Goal: Task Accomplishment & Management: Complete application form

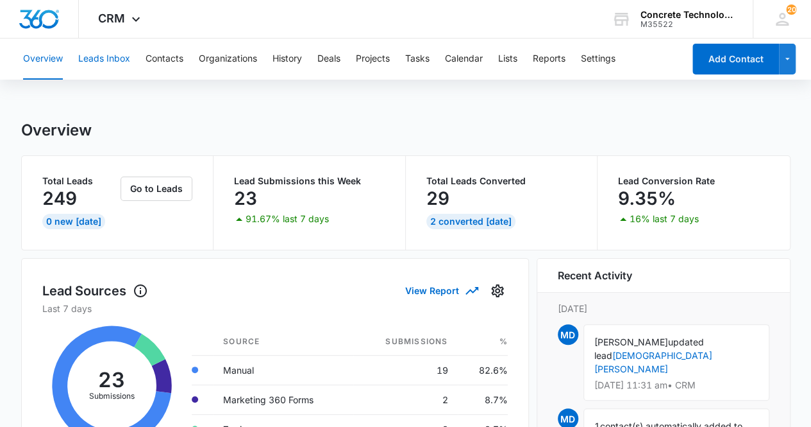
click at [106, 62] on button "Leads Inbox" at bounding box center [104, 58] width 52 height 41
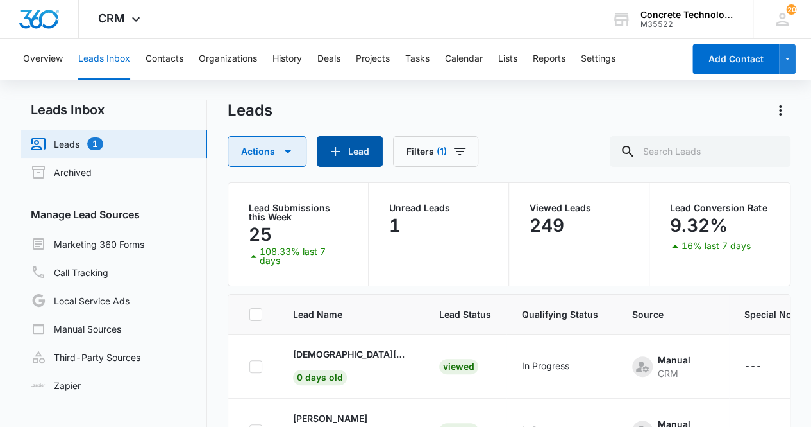
click at [260, 157] on button "Actions" at bounding box center [267, 151] width 79 height 31
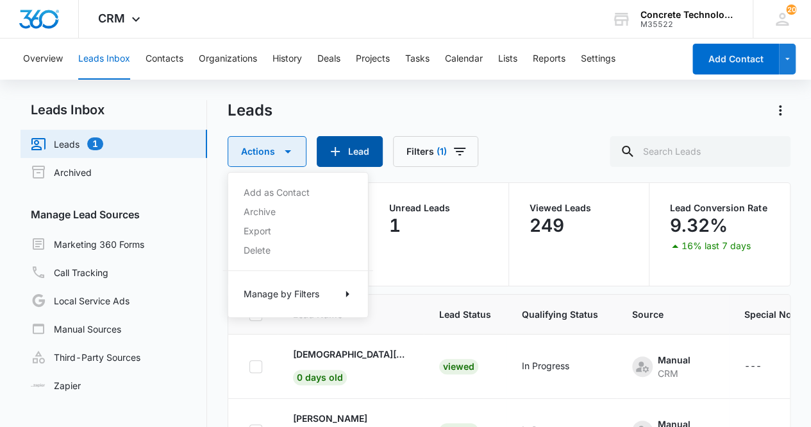
click at [260, 157] on button "Actions" at bounding box center [267, 151] width 79 height 31
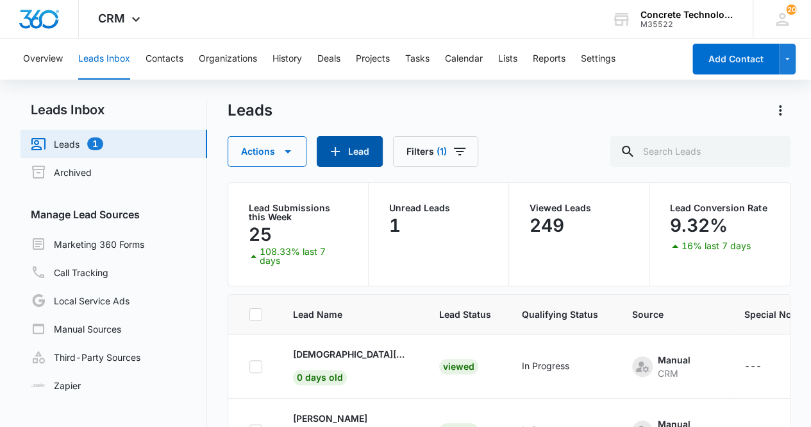
click at [340, 160] on button "Lead" at bounding box center [350, 151] width 66 height 31
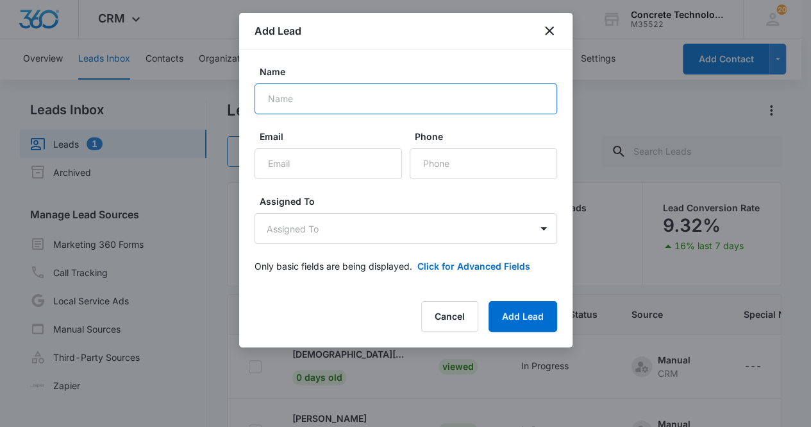
click at [299, 103] on input "Name" at bounding box center [406, 98] width 303 height 31
type input "[PERSON_NAME]"
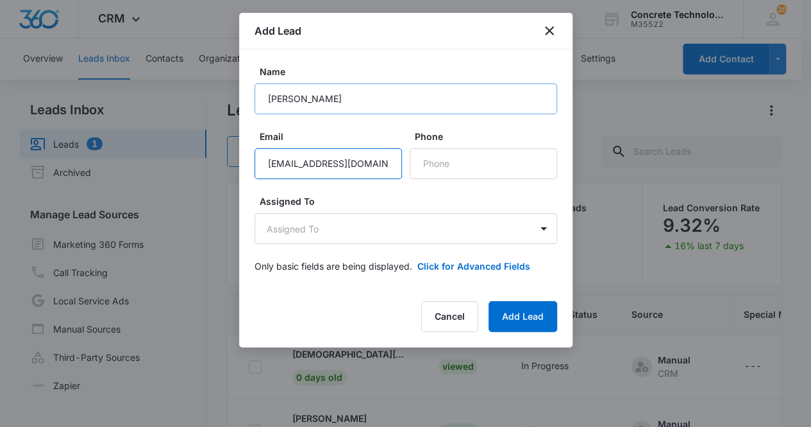
type input "[EMAIL_ADDRESS][DOMAIN_NAME]"
click at [481, 156] on input "Phone" at bounding box center [484, 163] width 148 height 31
paste input "[PHONE_NUMBER]"
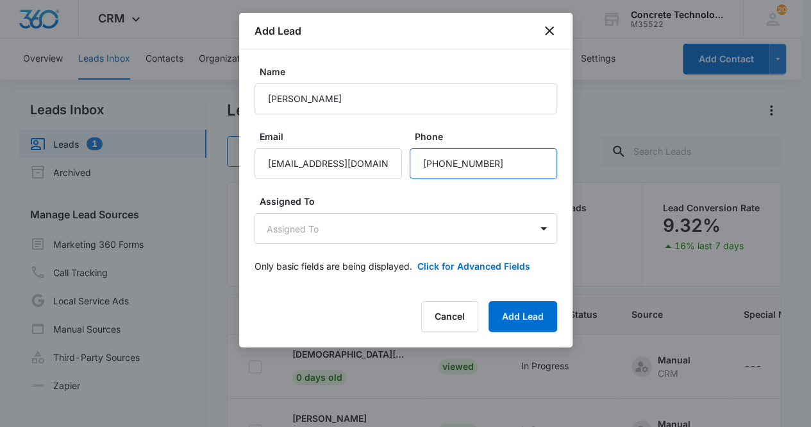
type input "[PHONE_NUMBER]"
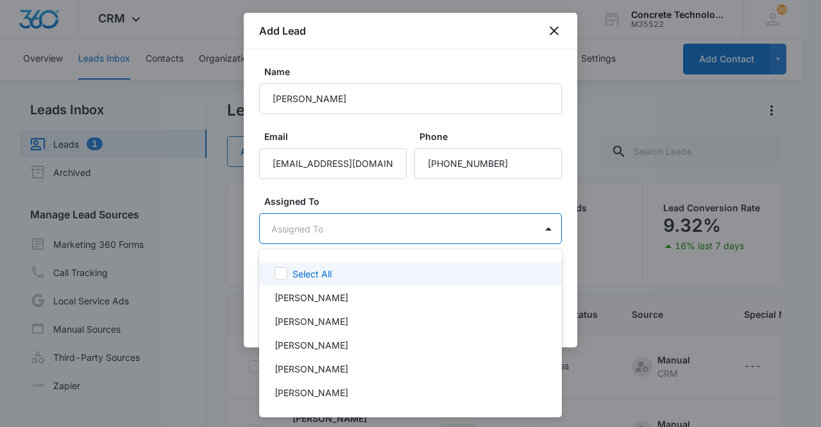
click at [319, 230] on body "CRM Apps Reputation Websites Forms CRM Email Social Content Ads Intelligence Fi…" at bounding box center [410, 213] width 821 height 427
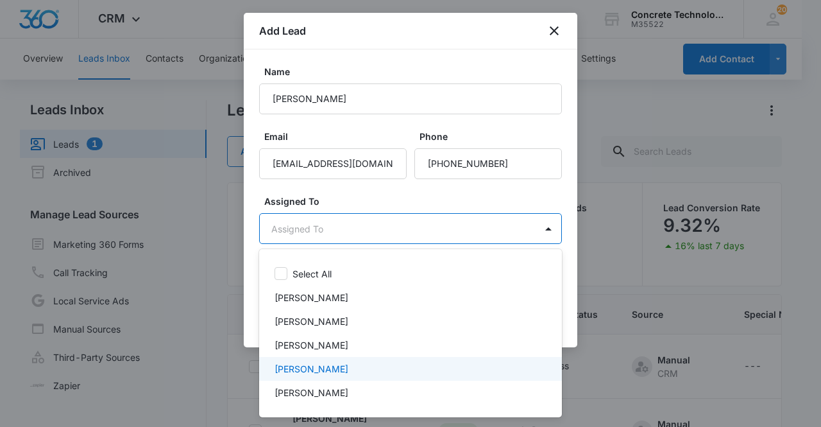
click at [343, 368] on div "[PERSON_NAME]" at bounding box center [409, 368] width 269 height 13
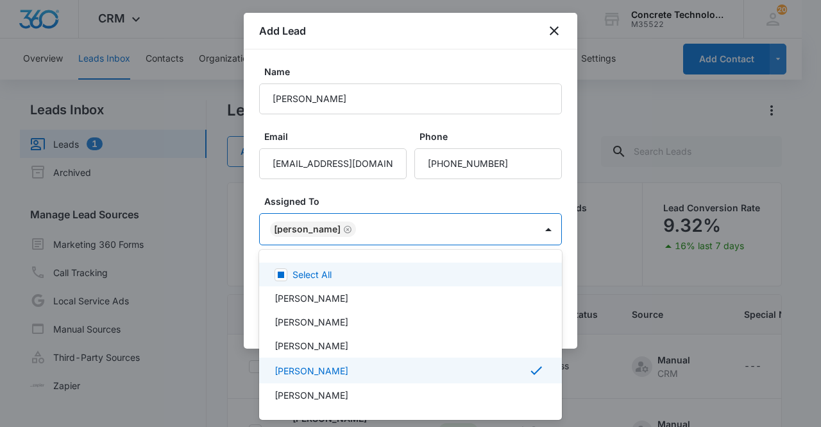
click at [314, 230] on div at bounding box center [410, 213] width 821 height 427
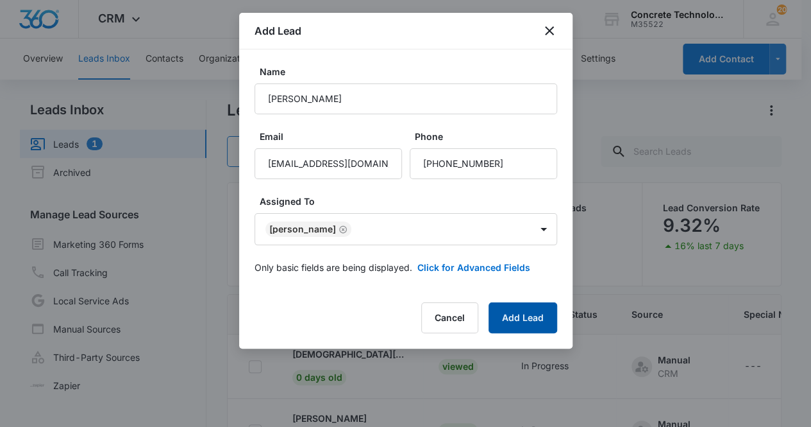
click at [530, 317] on button "Add Lead" at bounding box center [523, 317] width 69 height 31
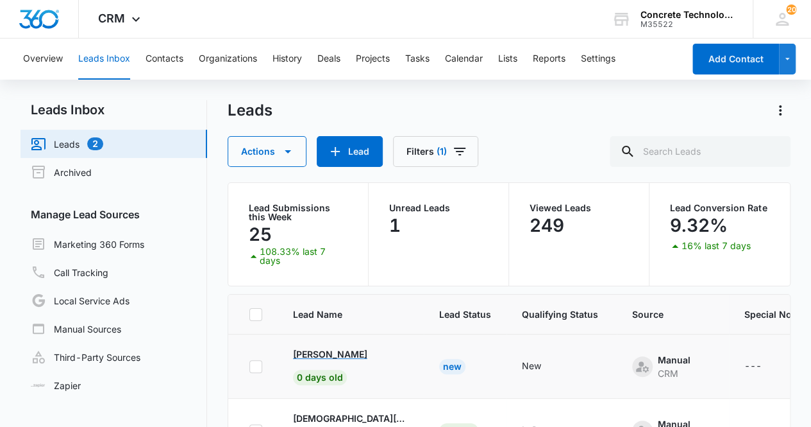
click at [337, 347] on p "[PERSON_NAME]" at bounding box center [330, 353] width 74 height 13
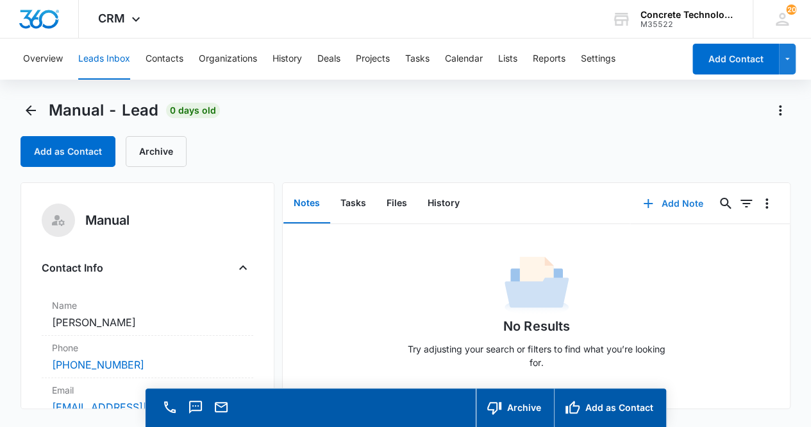
click at [670, 202] on button "Add Note" at bounding box center [673, 203] width 85 height 31
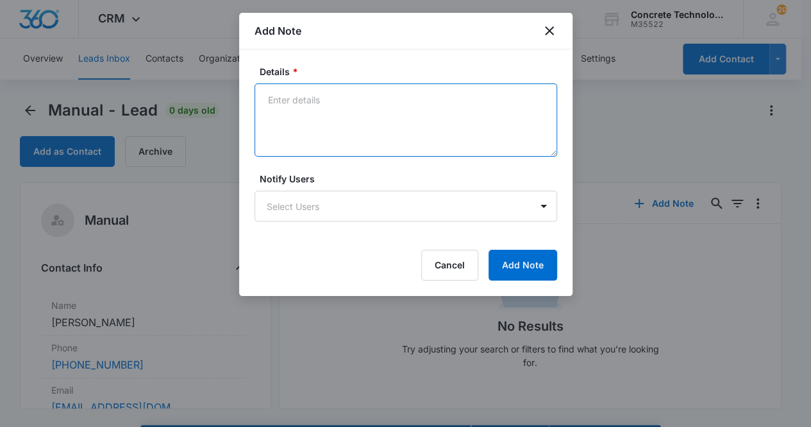
click at [287, 110] on textarea "Details *" at bounding box center [406, 119] width 303 height 73
type textarea "Voicemail, email & text"
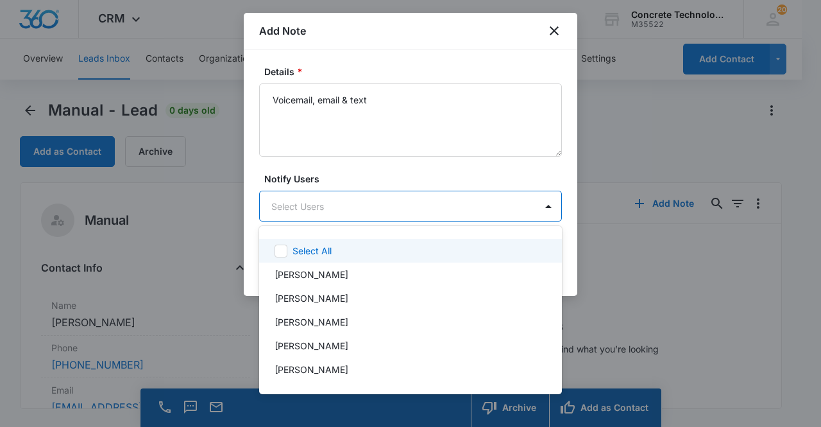
click at [425, 208] on body "CRM Apps Reputation Websites Forms CRM Email Social Content Ads Intelligence Fi…" at bounding box center [410, 213] width 821 height 427
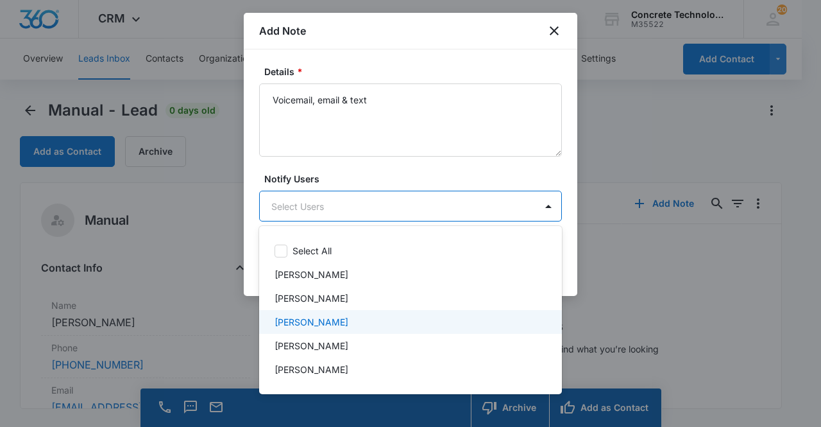
click at [360, 321] on div "[PERSON_NAME]" at bounding box center [409, 321] width 269 height 13
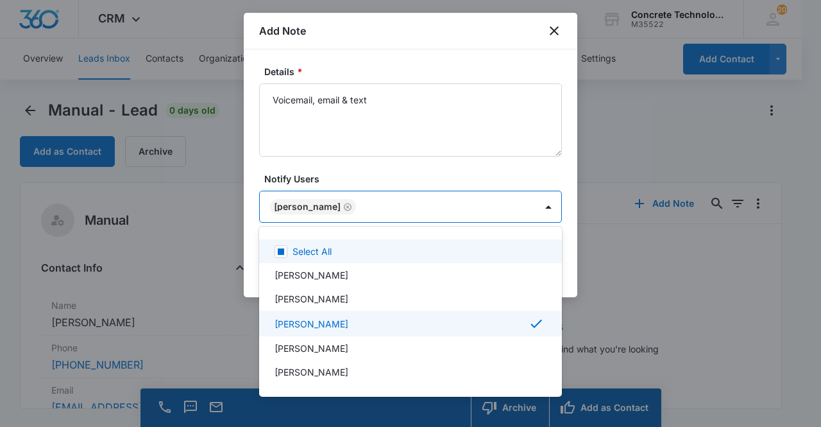
click at [441, 207] on div at bounding box center [410, 213] width 821 height 427
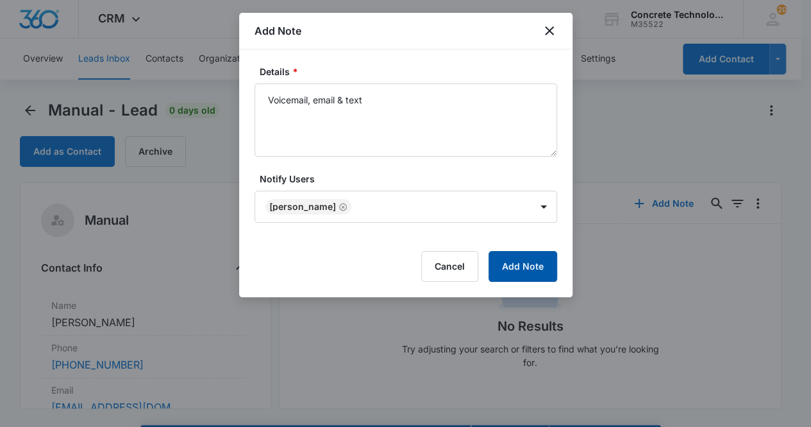
click at [516, 265] on button "Add Note" at bounding box center [523, 266] width 69 height 31
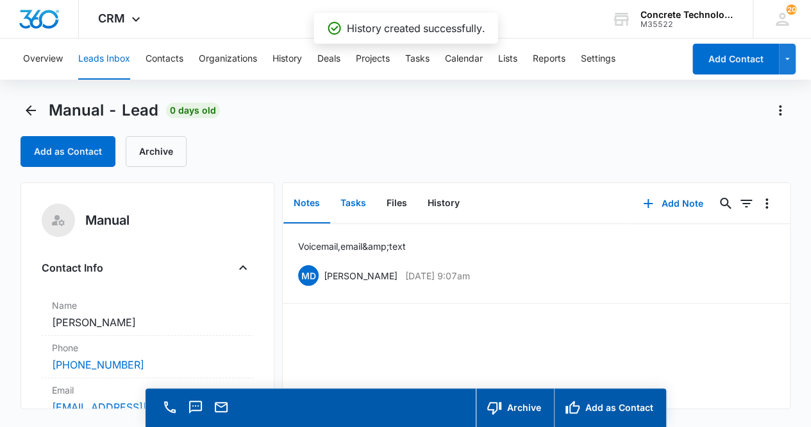
click at [360, 205] on button "Tasks" at bounding box center [353, 203] width 46 height 40
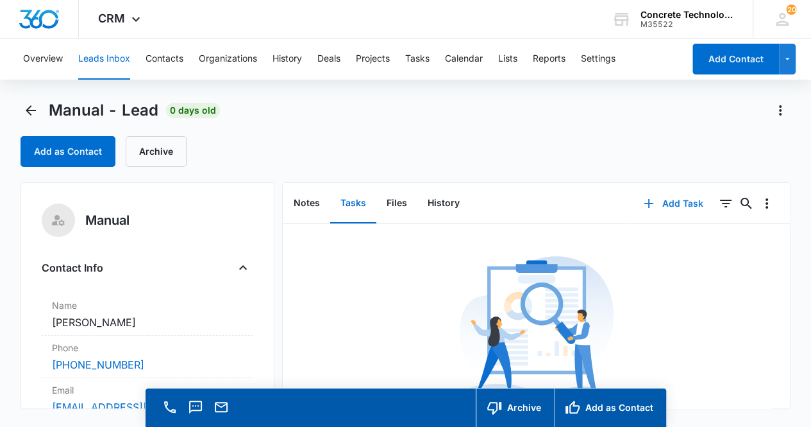
click at [672, 205] on button "Add Task" at bounding box center [673, 203] width 85 height 31
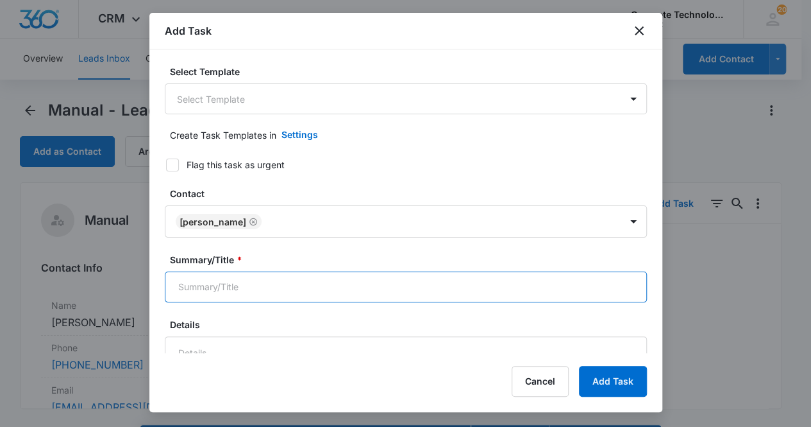
click at [386, 296] on input "Summary/Title *" at bounding box center [406, 286] width 482 height 31
type input "Call 2"
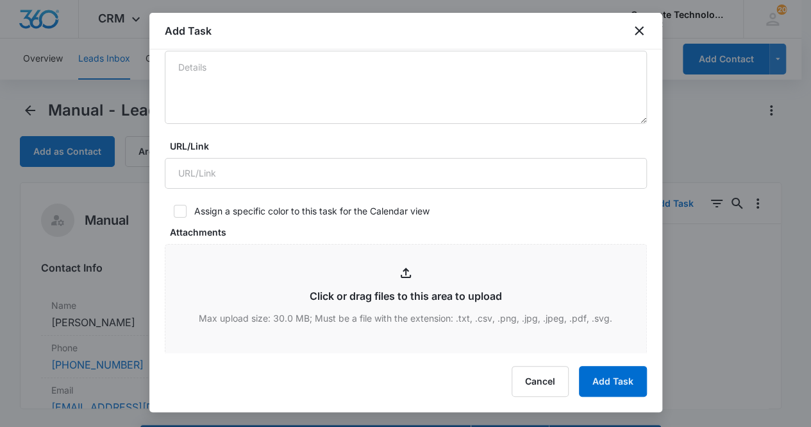
scroll to position [487, 0]
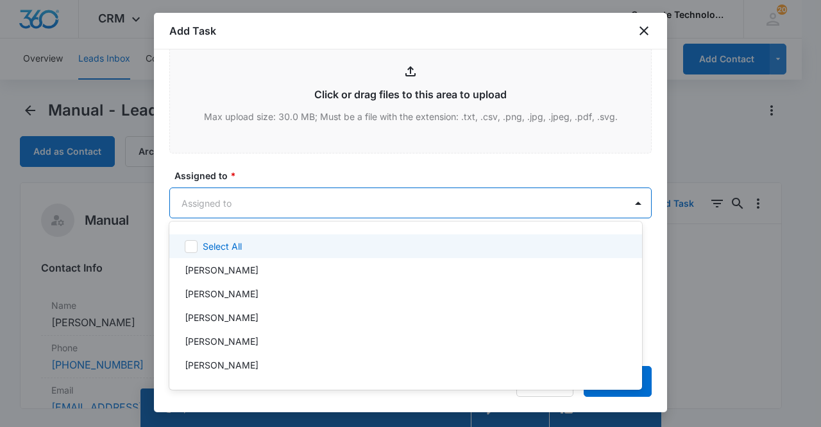
click at [248, 193] on body "CRM Apps Reputation Websites Forms CRM Email Social Content Ads Intelligence Fi…" at bounding box center [410, 213] width 821 height 427
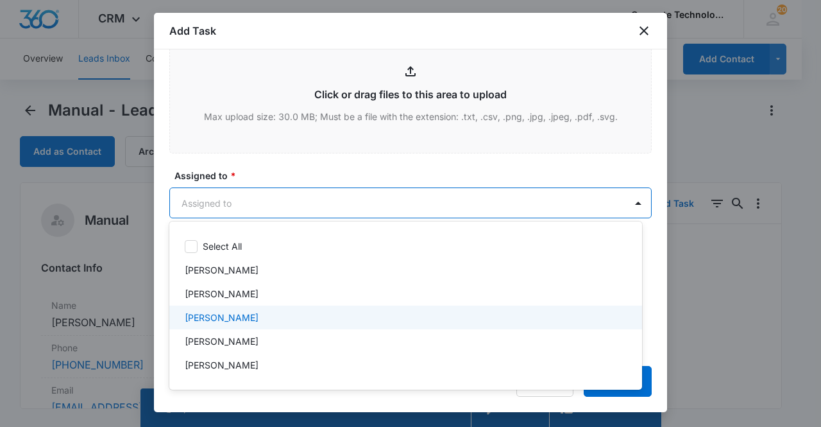
click at [229, 312] on p "[PERSON_NAME]" at bounding box center [222, 316] width 74 height 13
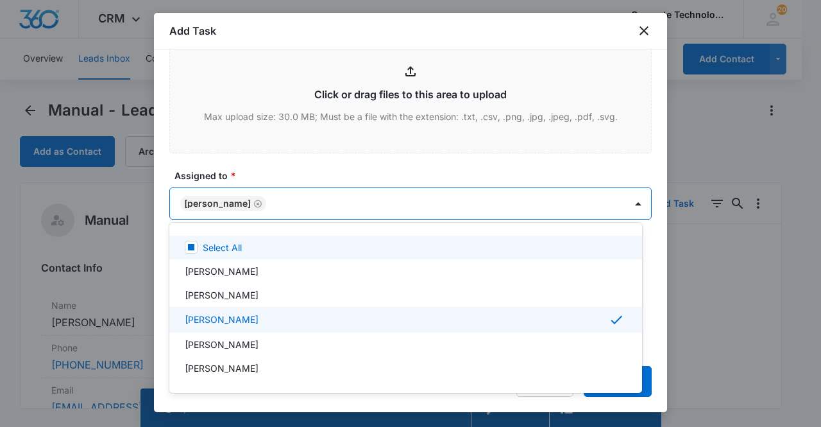
click at [230, 195] on div at bounding box center [410, 213] width 821 height 427
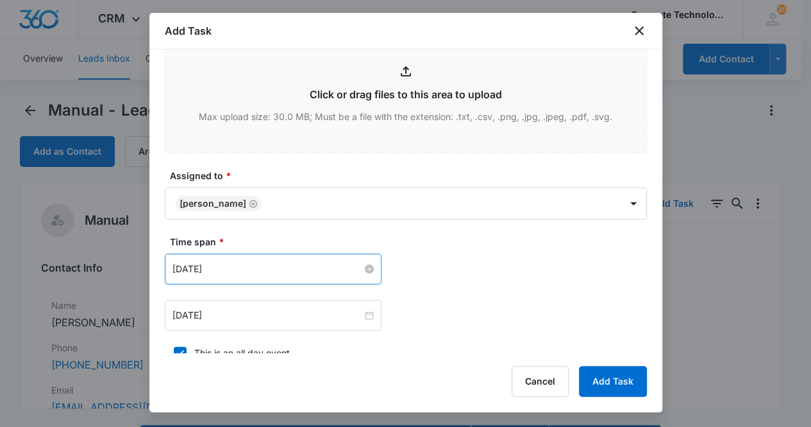
click at [321, 262] on input "[DATE]" at bounding box center [268, 269] width 190 height 14
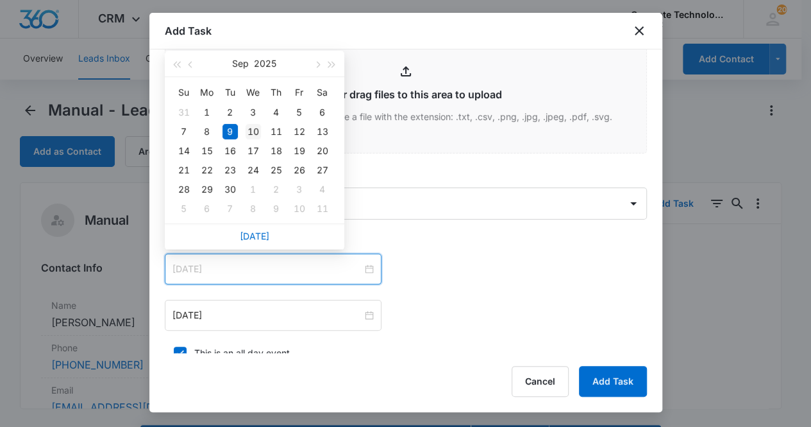
type input "[DATE]"
click at [251, 133] on div "10" at bounding box center [253, 131] width 15 height 15
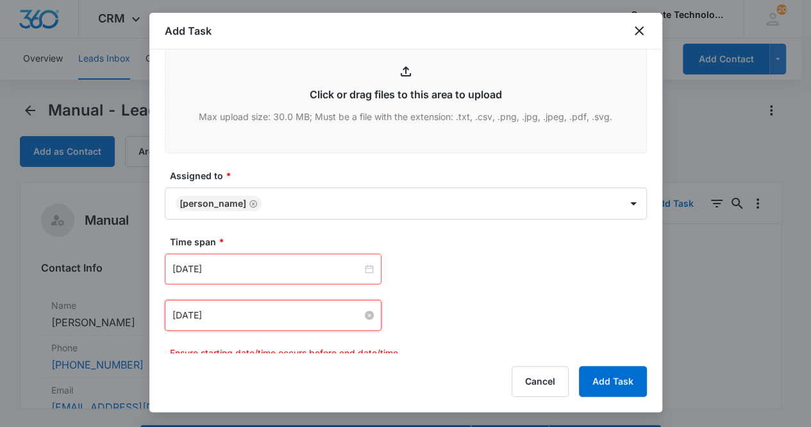
click at [266, 310] on input "[DATE]" at bounding box center [268, 315] width 190 height 14
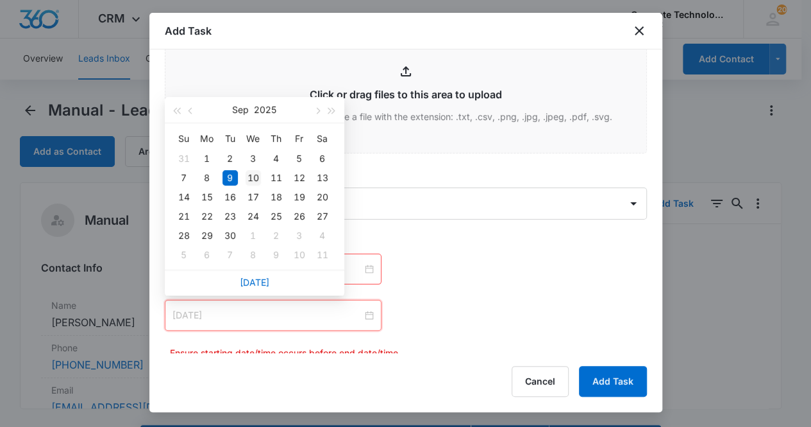
type input "[DATE]"
click at [251, 174] on div "10" at bounding box center [253, 177] width 15 height 15
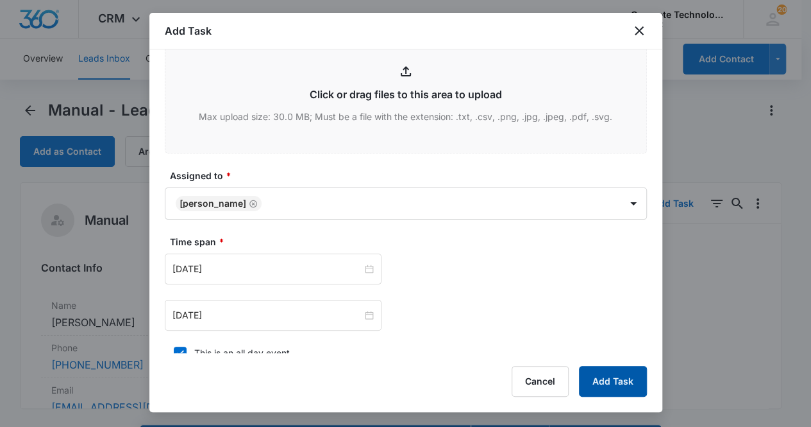
click at [606, 374] on button "Add Task" at bounding box center [613, 381] width 68 height 31
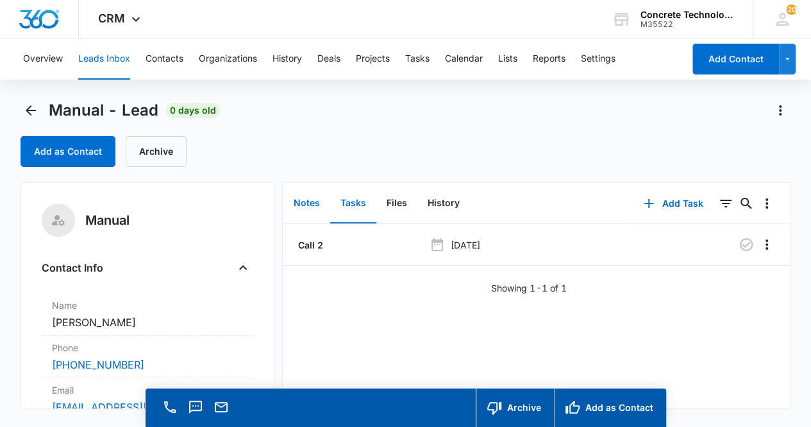
click at [308, 194] on button "Notes" at bounding box center [307, 203] width 47 height 40
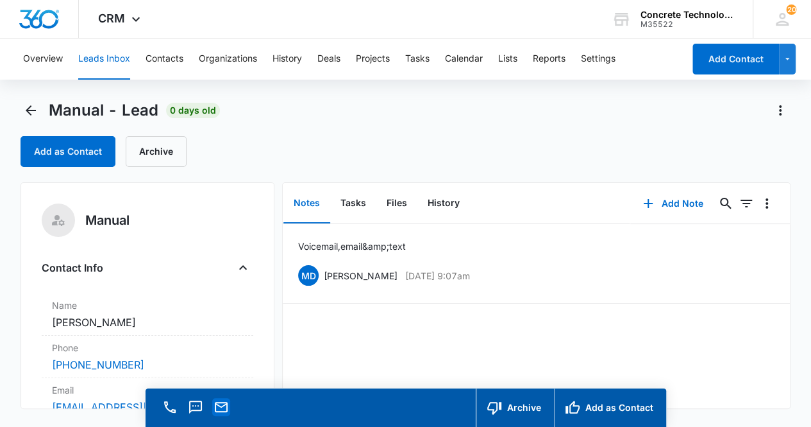
click at [222, 405] on icon "Email" at bounding box center [221, 407] width 13 height 10
click at [665, 342] on div "Voicemail, email &amp; text MD [PERSON_NAME] [DATE] 9:07am Delete Edit" at bounding box center [536, 316] width 507 height 184
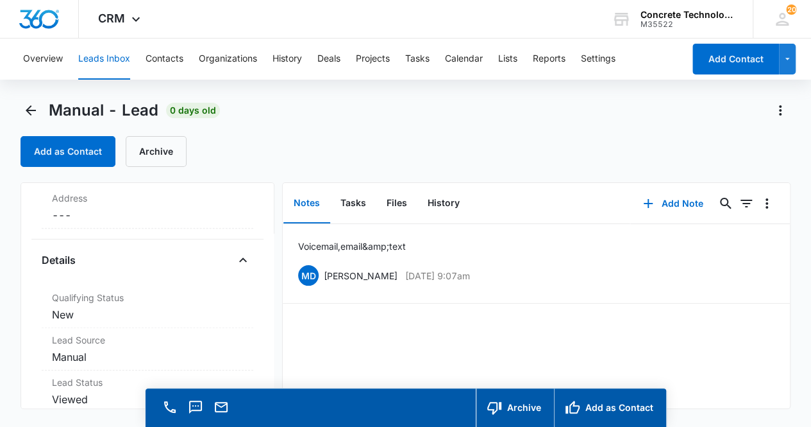
scroll to position [280, 0]
click at [156, 305] on dd "Cancel Save Changes New" at bounding box center [148, 309] width 192 height 15
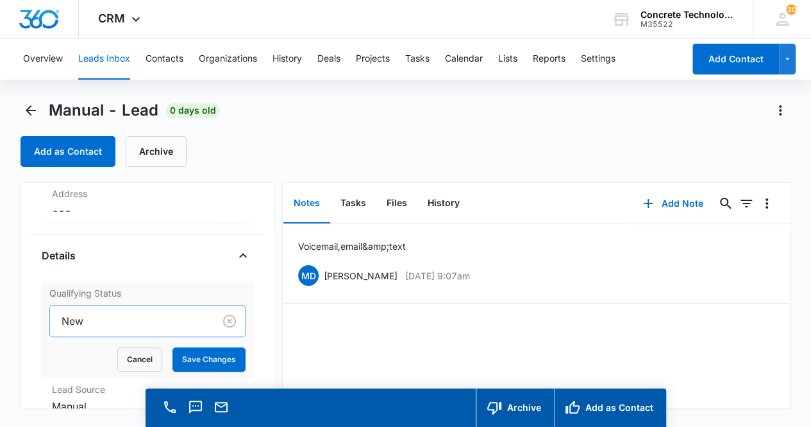
scroll to position [36, 0]
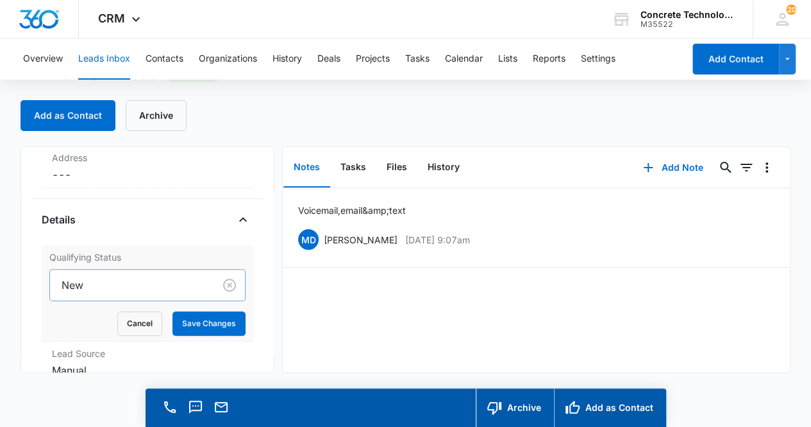
click at [144, 301] on div "New" at bounding box center [147, 285] width 197 height 32
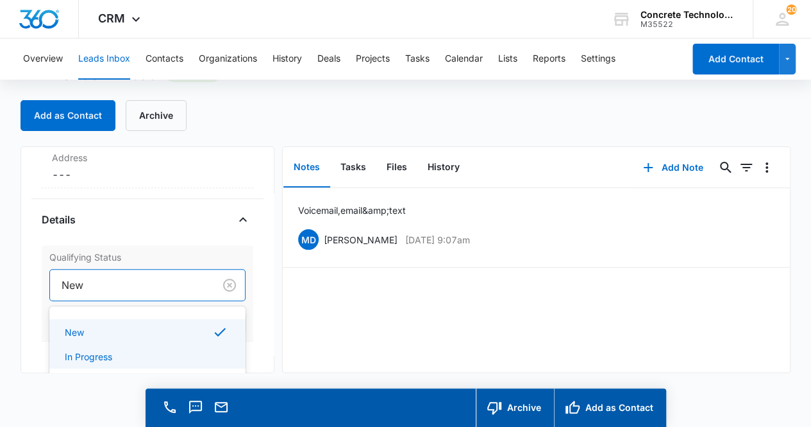
click at [139, 356] on div "In Progress" at bounding box center [147, 356] width 164 height 13
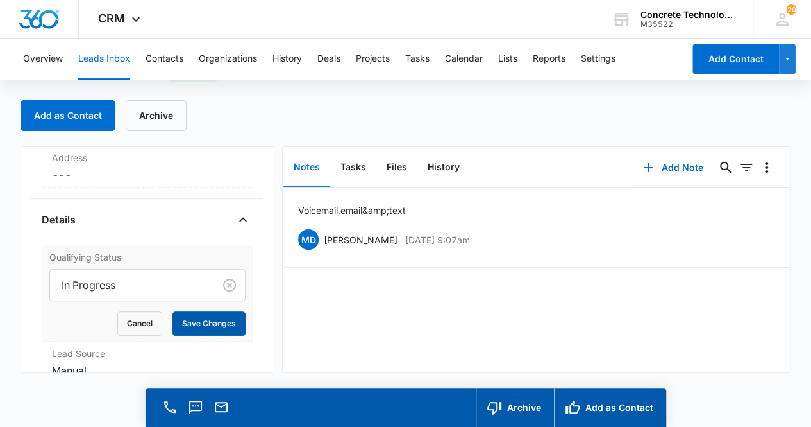
click at [200, 316] on button "Save Changes" at bounding box center [209, 323] width 73 height 24
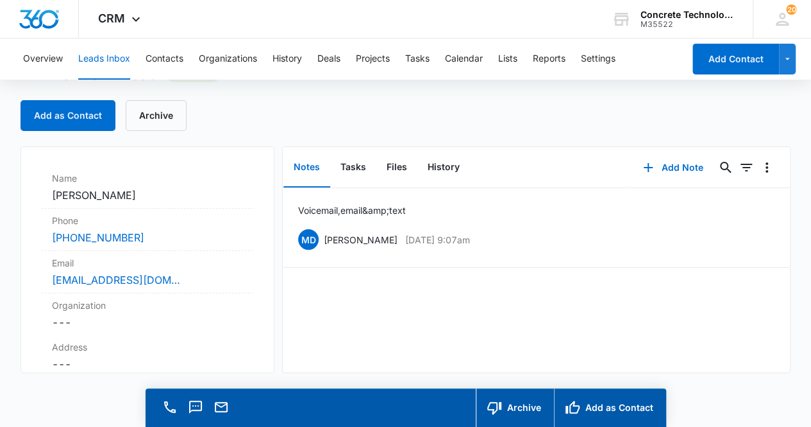
scroll to position [0, 0]
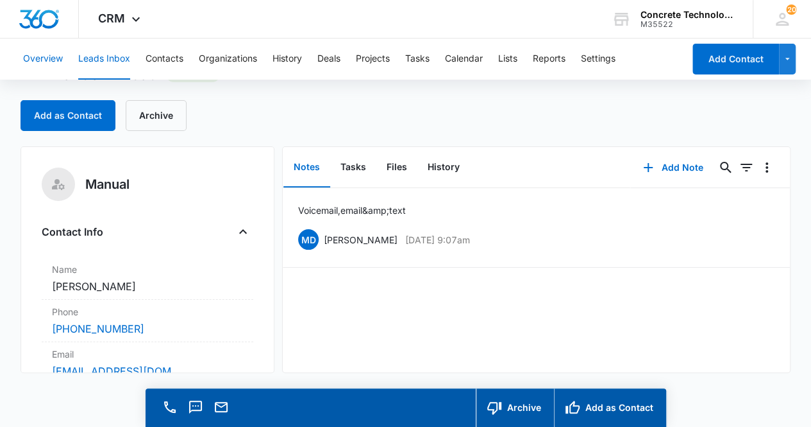
click at [38, 64] on button "Overview" at bounding box center [43, 58] width 40 height 41
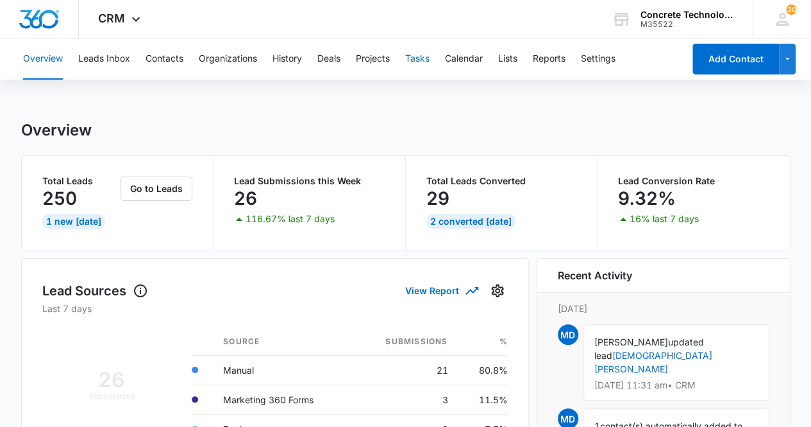
click at [418, 61] on button "Tasks" at bounding box center [417, 58] width 24 height 41
